Goal: Information Seeking & Learning: Understand process/instructions

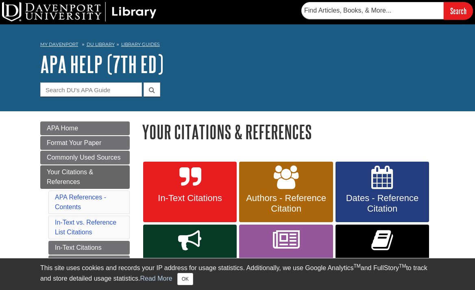
click at [207, 196] on span "In-Text Citations" at bounding box center [189, 198] width 81 height 11
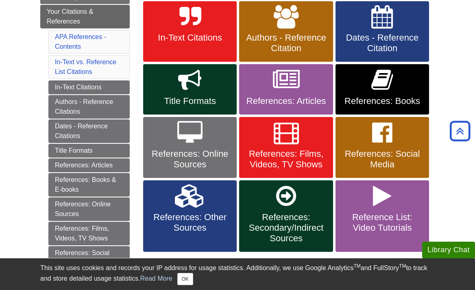
click at [195, 149] on span "References: Online Sources" at bounding box center [189, 159] width 81 height 21
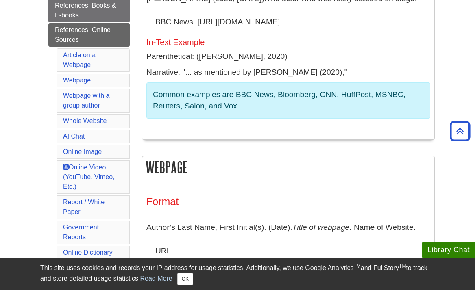
scroll to position [109, 0]
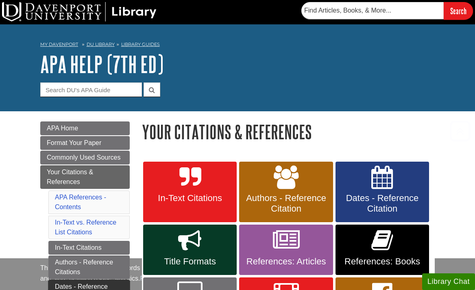
scroll to position [161, 0]
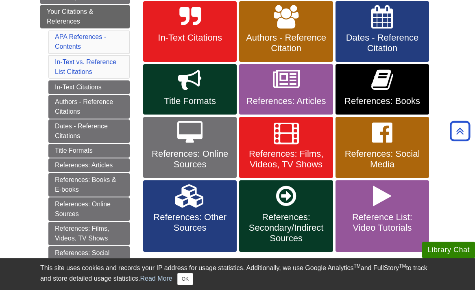
click at [172, 33] on span "In-Text Citations" at bounding box center [189, 38] width 81 height 11
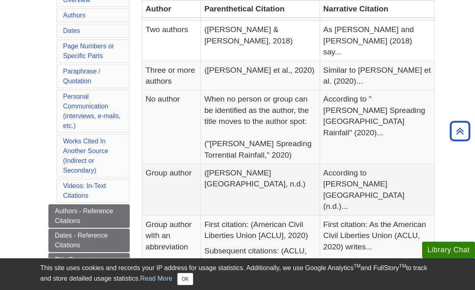
scroll to position [221, 0]
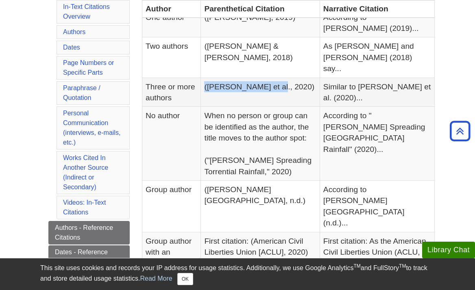
drag, startPoint x: 267, startPoint y: 63, endPoint x: 197, endPoint y: 63, distance: 69.5
click at [201, 78] on td "([PERSON_NAME] et al., 2020)" at bounding box center [260, 92] width 119 height 29
copy td "([PERSON_NAME] et al., 2020)"
